Goal: Task Accomplishment & Management: Manage account settings

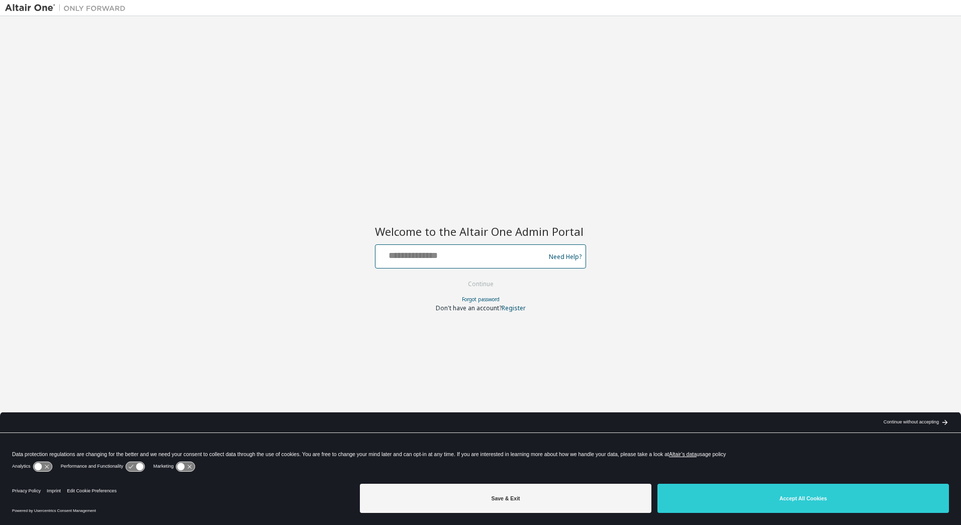
click at [483, 258] on input "text" at bounding box center [461, 254] width 164 height 15
type input "**********"
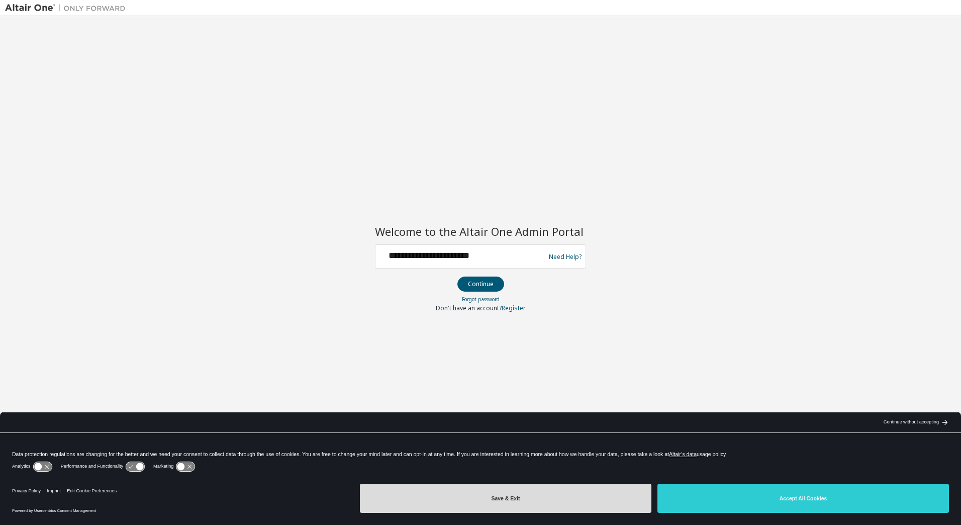
click at [438, 510] on button "Save & Exit" at bounding box center [505, 497] width 291 height 29
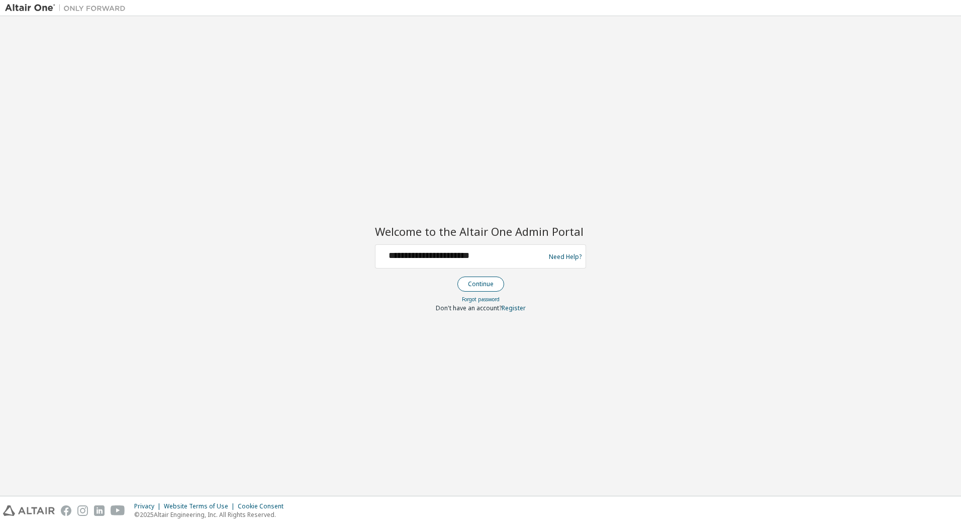
click at [472, 285] on button "Continue" at bounding box center [480, 283] width 47 height 15
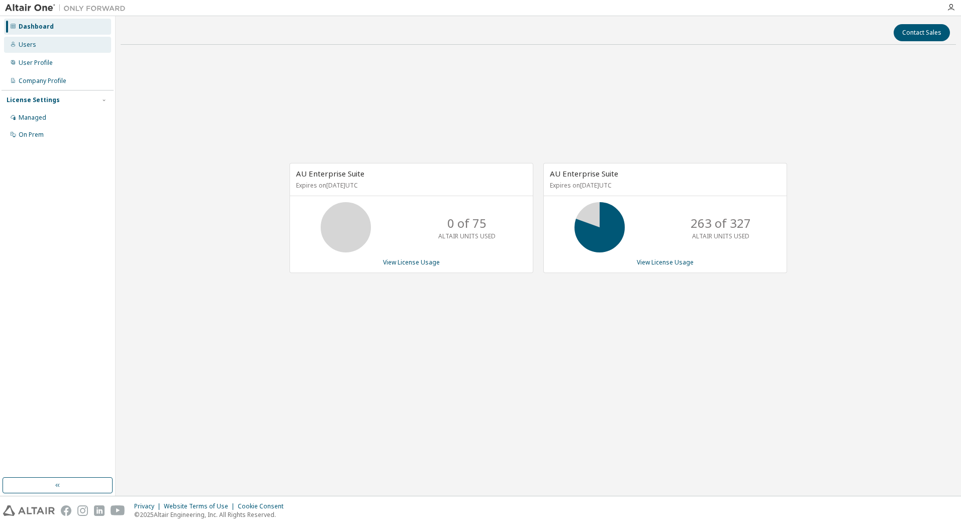
click at [28, 46] on div "Users" at bounding box center [28, 45] width 18 height 8
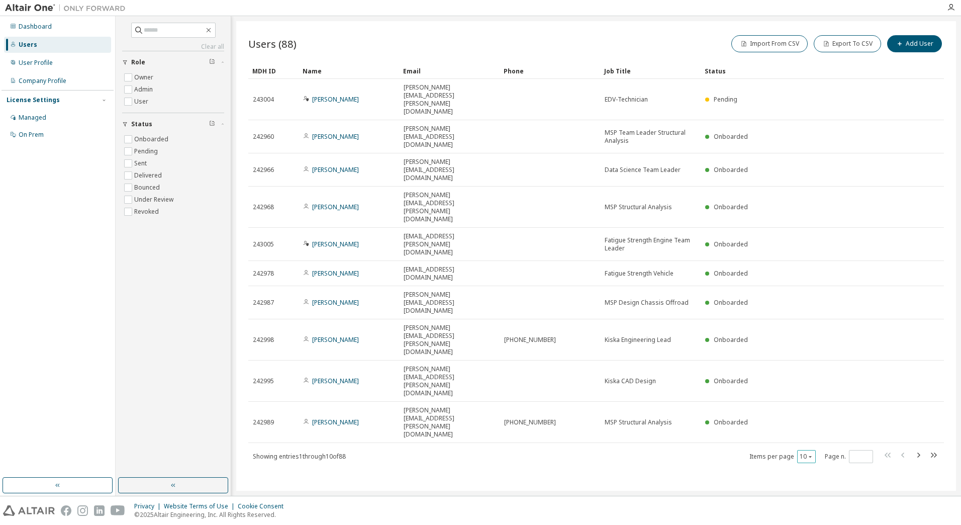
click at [813, 453] on icon "button" at bounding box center [810, 456] width 6 height 6
click at [810, 339] on div "100" at bounding box center [837, 341] width 80 height 12
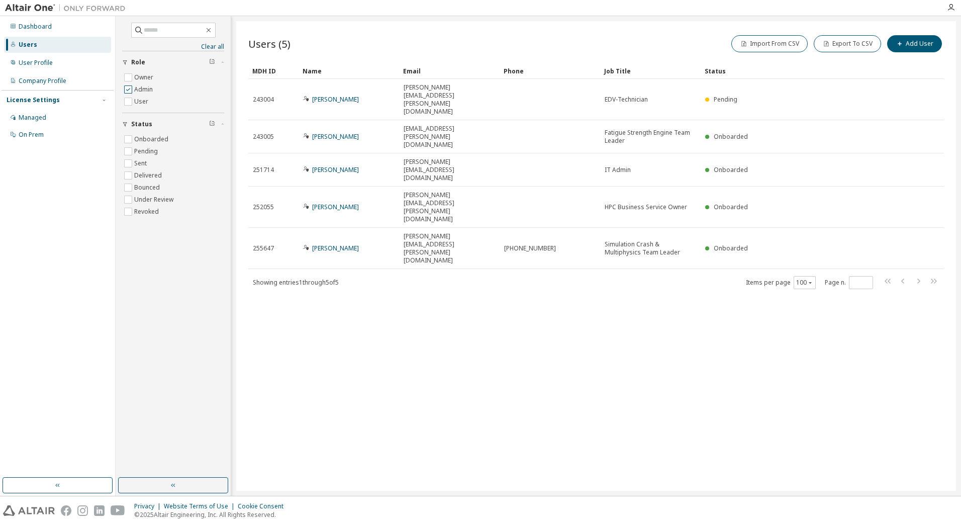
click at [143, 88] on label "Admin" at bounding box center [144, 89] width 21 height 12
